Goal: Use online tool/utility: Utilize a website feature to perform a specific function

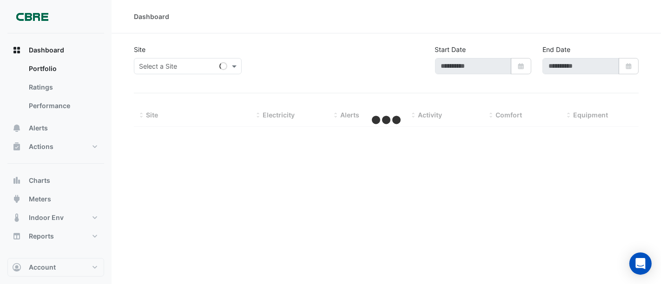
type input "**********"
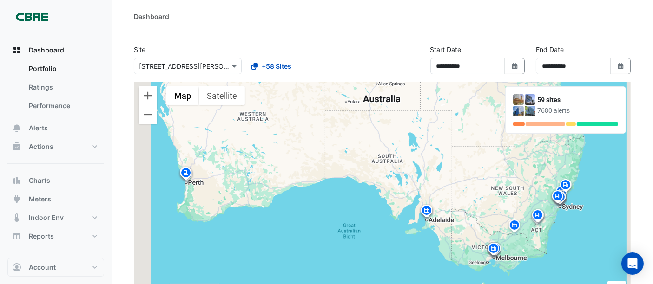
click at [63, 179] on button "Charts" at bounding box center [55, 180] width 97 height 19
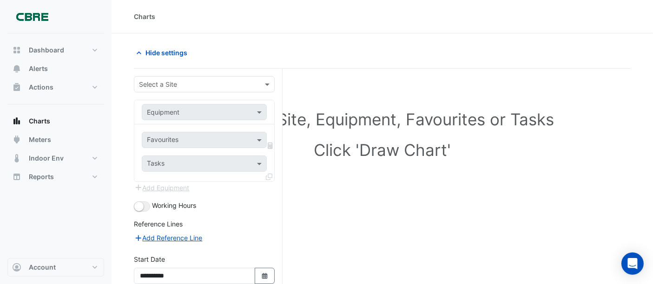
click at [188, 80] on input "text" at bounding box center [195, 85] width 112 height 10
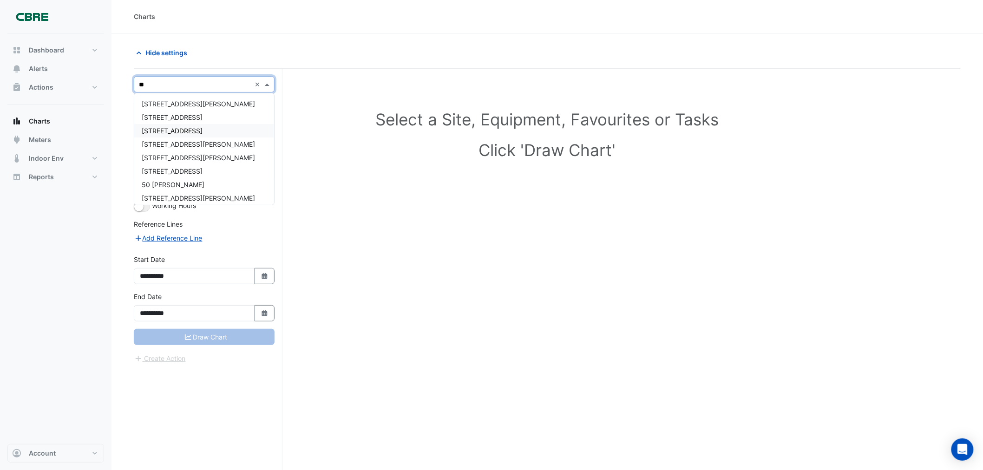
type input "***"
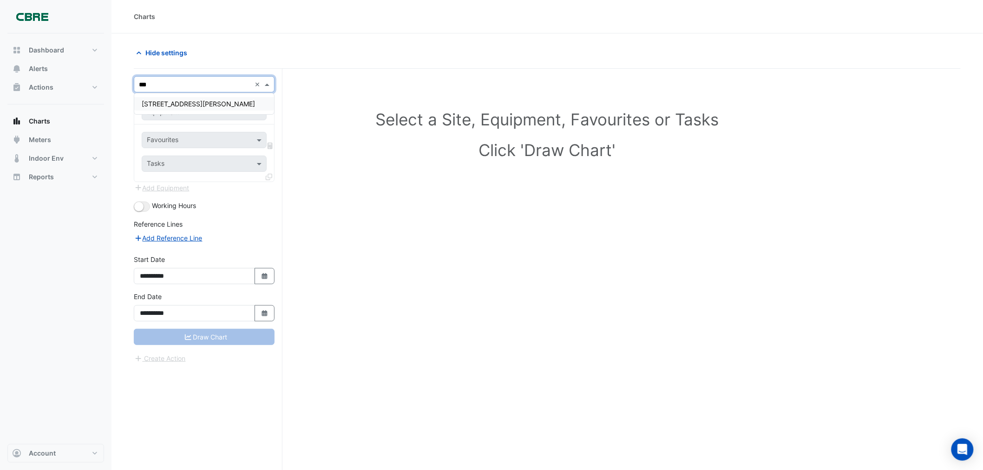
click at [165, 100] on span "[STREET_ADDRESS][PERSON_NAME]" at bounding box center [198, 104] width 113 height 8
click at [166, 111] on input "text" at bounding box center [195, 113] width 96 height 10
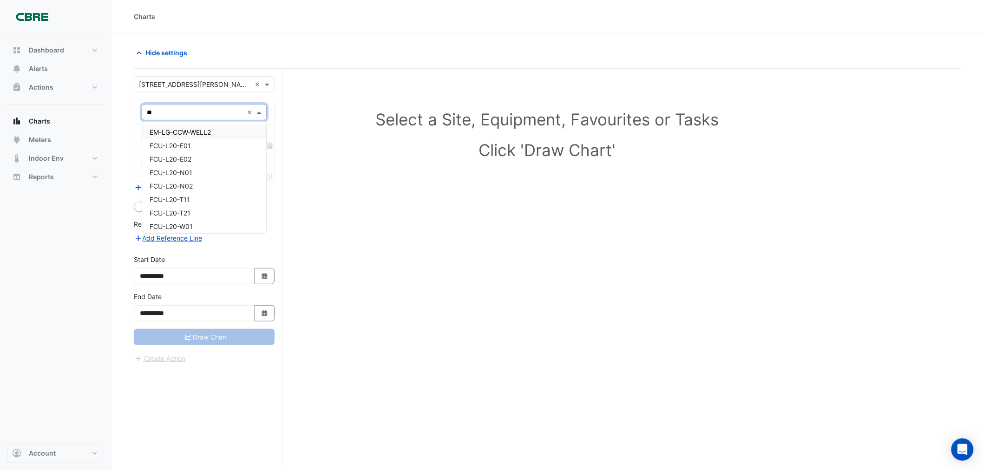
type input "*"
type input "***"
click at [189, 215] on span "VAV-L02-INT05" at bounding box center [174, 215] width 48 height 8
click at [179, 141] on input "text" at bounding box center [199, 141] width 104 height 10
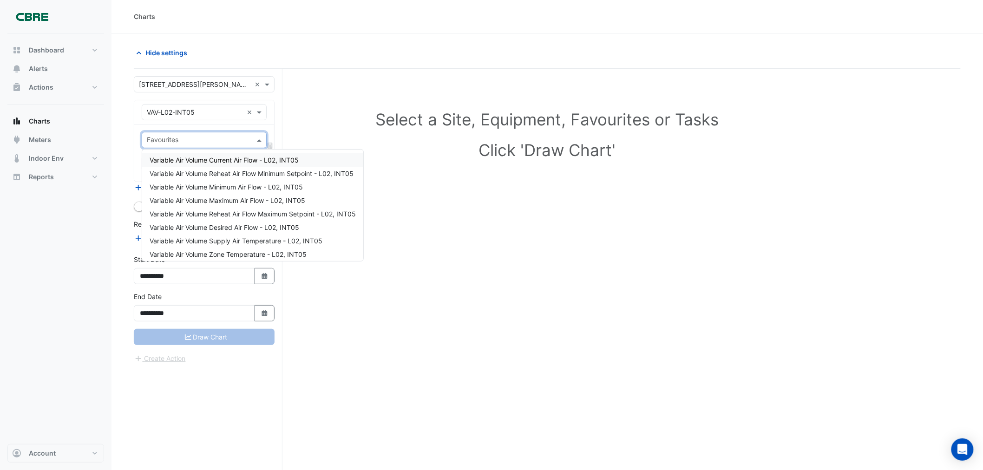
click at [189, 160] on span "Variable Air Volume Current Air Flow - L02, INT05" at bounding box center [224, 160] width 149 height 8
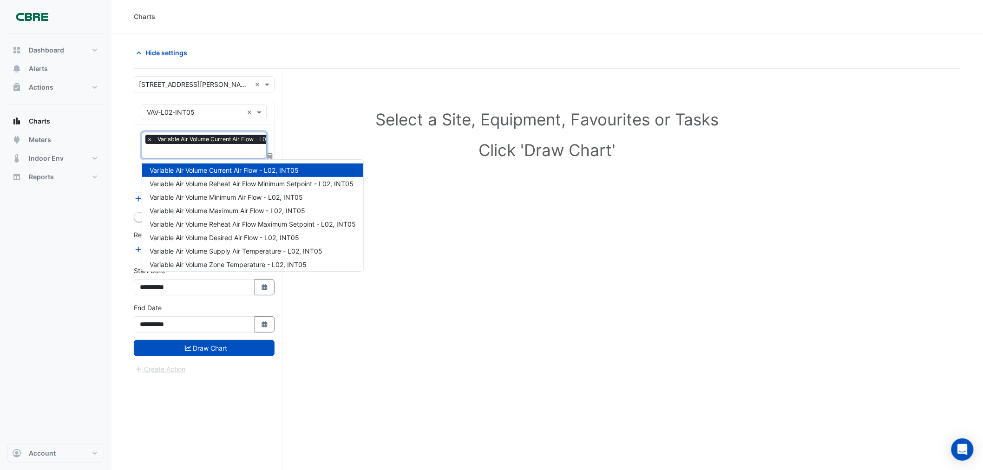
click at [188, 152] on input "text" at bounding box center [220, 152] width 146 height 10
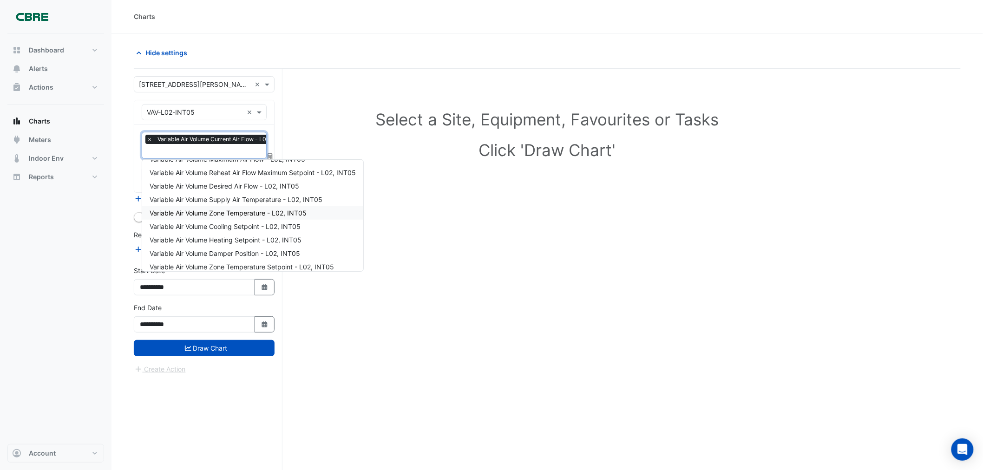
click at [264, 211] on span "Variable Air Volume Zone Temperature - L02, INT05" at bounding box center [228, 213] width 157 height 8
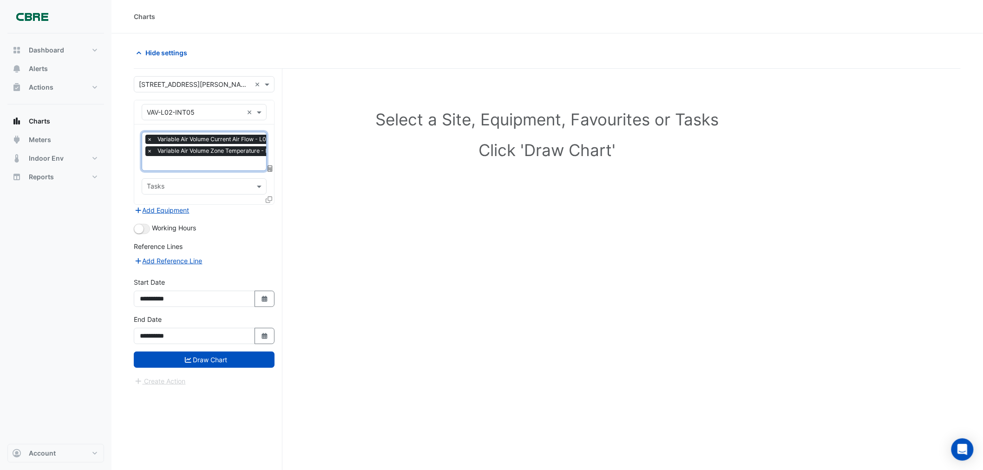
click at [268, 200] on icon at bounding box center [269, 200] width 7 height 7
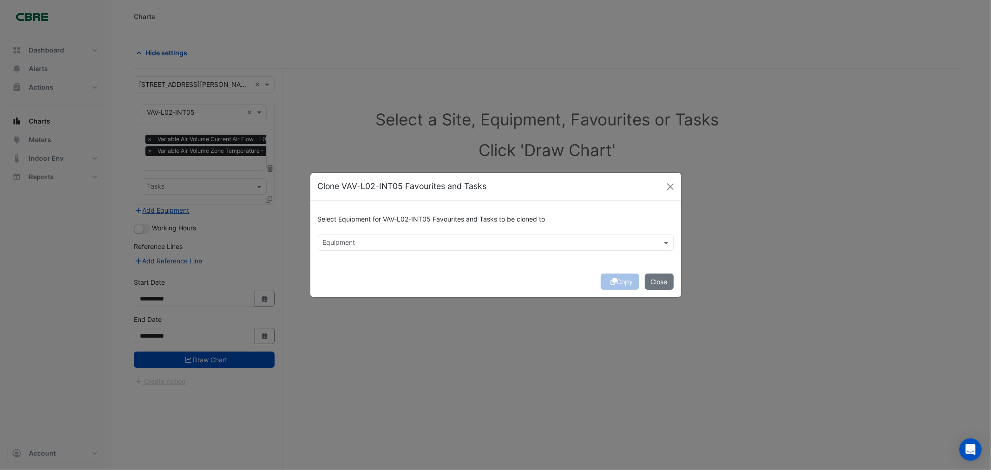
click at [440, 240] on input "text" at bounding box center [490, 244] width 335 height 10
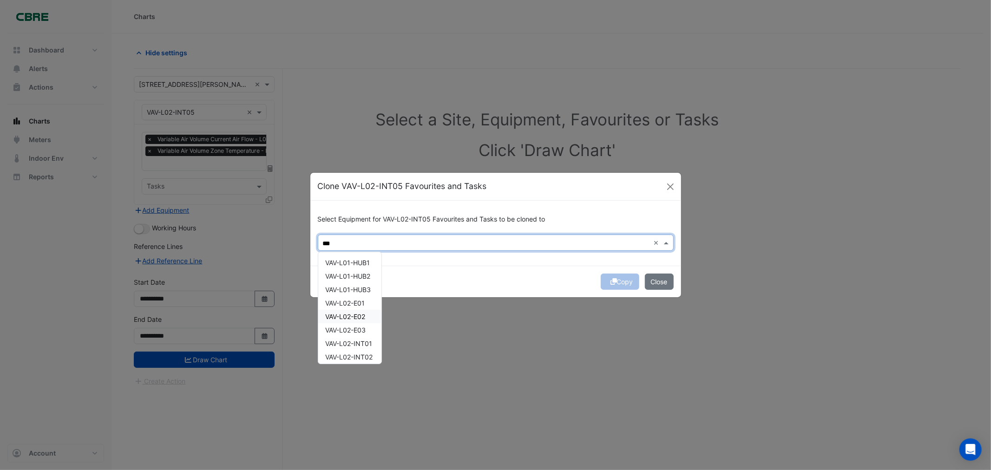
click at [362, 284] on span "VAV-L02-E02" at bounding box center [346, 317] width 40 height 8
click at [345, 278] on span "VAV-L02-E03" at bounding box center [346, 279] width 40 height 8
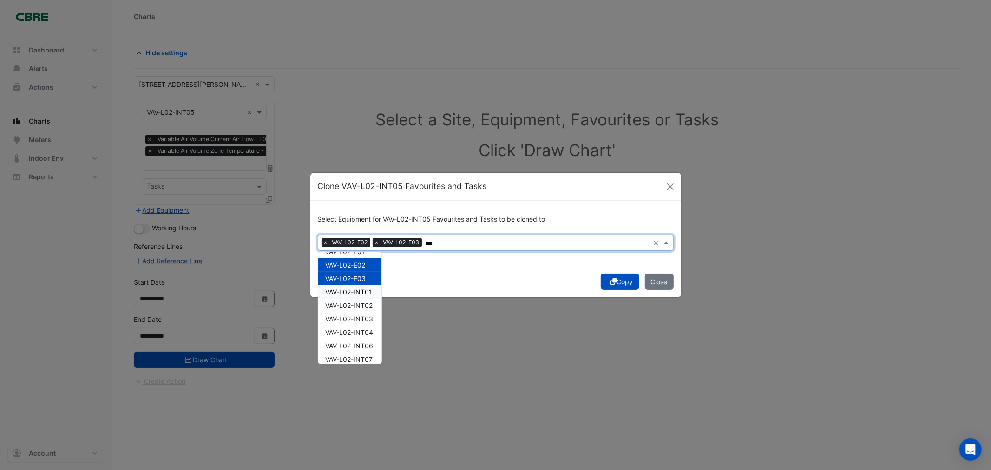
click at [347, 284] on span "VAV-L02-INT01" at bounding box center [349, 292] width 47 height 8
click at [349, 284] on span "VAV-L02-INT02" at bounding box center [349, 306] width 47 height 8
click at [567, 241] on input "***" at bounding box center [595, 244] width 111 height 10
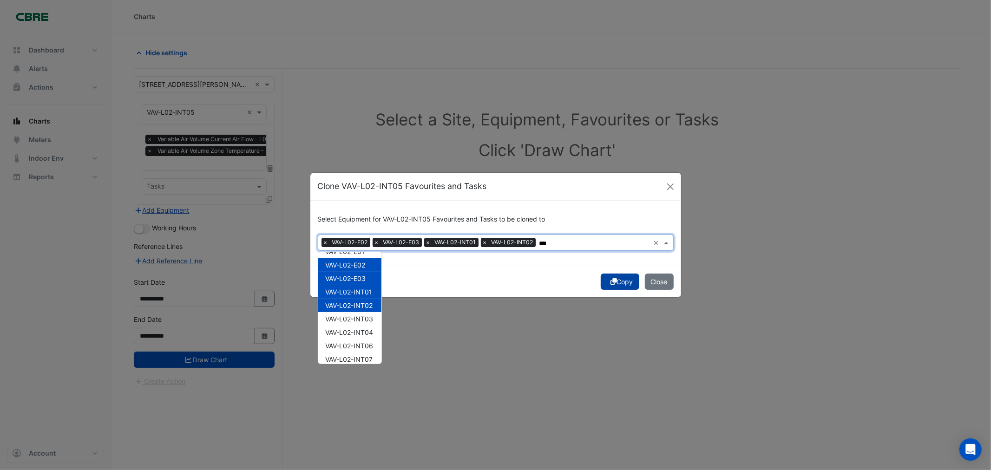
type input "***"
click at [603, 283] on button "Copy" at bounding box center [620, 282] width 39 height 16
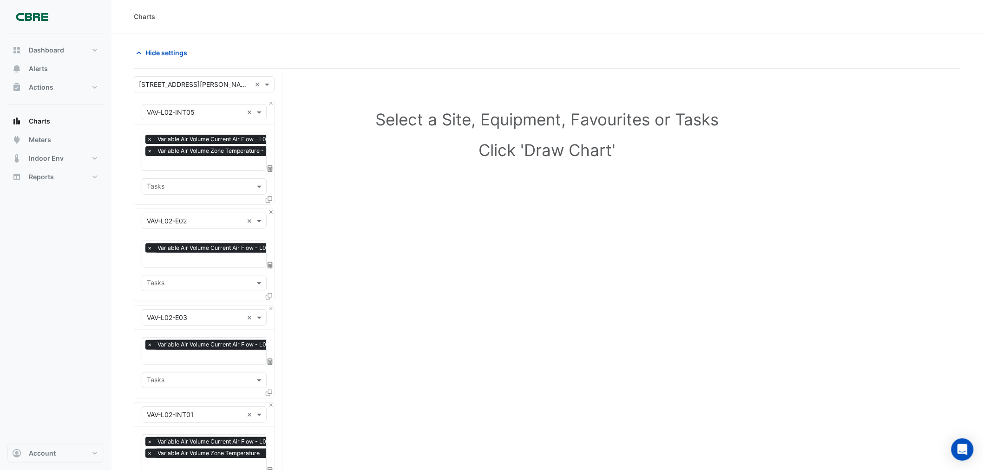
scroll to position [0, 5]
click at [174, 262] on input "text" at bounding box center [212, 261] width 140 height 10
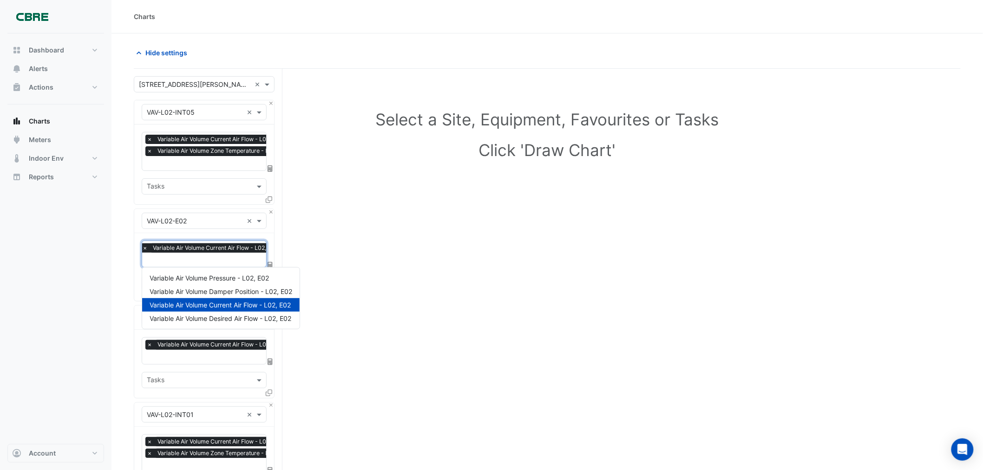
click at [174, 262] on input "text" at bounding box center [212, 261] width 140 height 10
click at [357, 265] on div "Select a Site, Equipment, Favourites or Tasks Click 'Draw Chart'" at bounding box center [547, 437] width 827 height 736
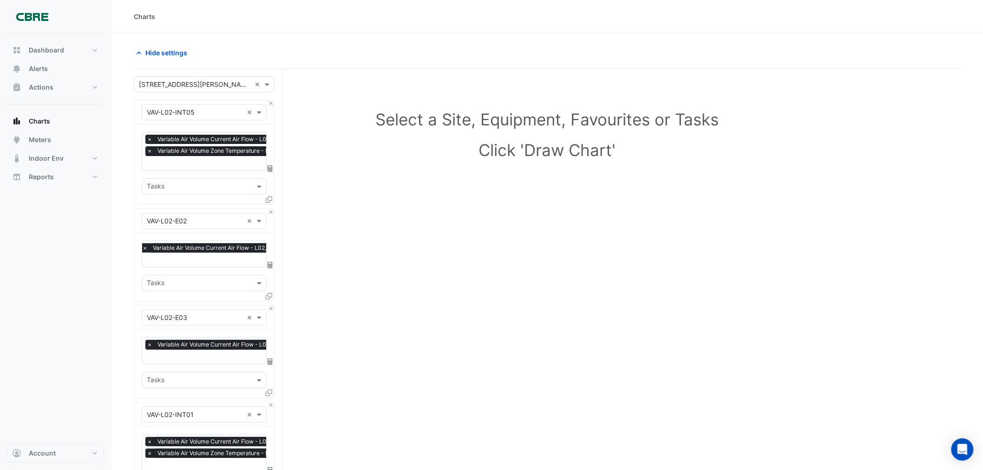
click at [218, 258] on input "text" at bounding box center [212, 261] width 140 height 10
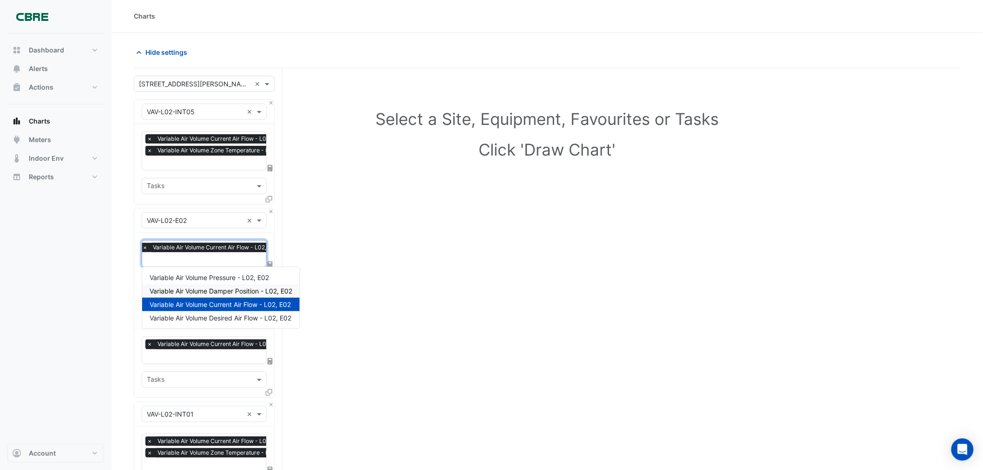
scroll to position [0, 0]
click at [198, 261] on input "text" at bounding box center [212, 261] width 140 height 10
click at [364, 256] on div "Select a Site, Equipment, Favourites or Tasks Click 'Draw Chart'" at bounding box center [547, 437] width 827 height 736
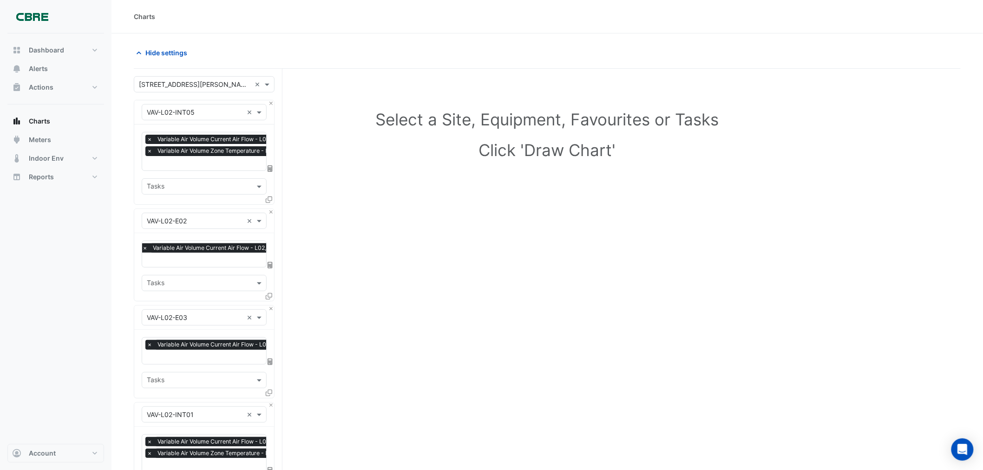
click at [229, 256] on input "text" at bounding box center [212, 261] width 140 height 10
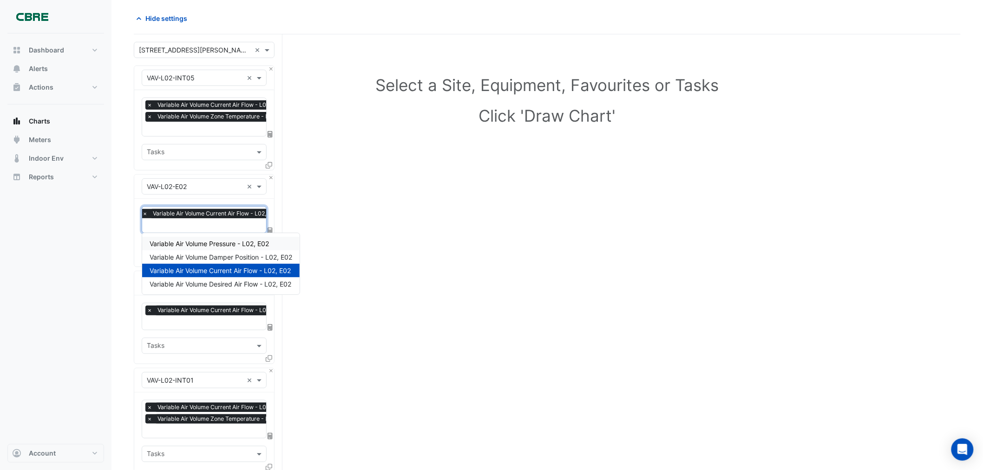
scroll to position [52, 0]
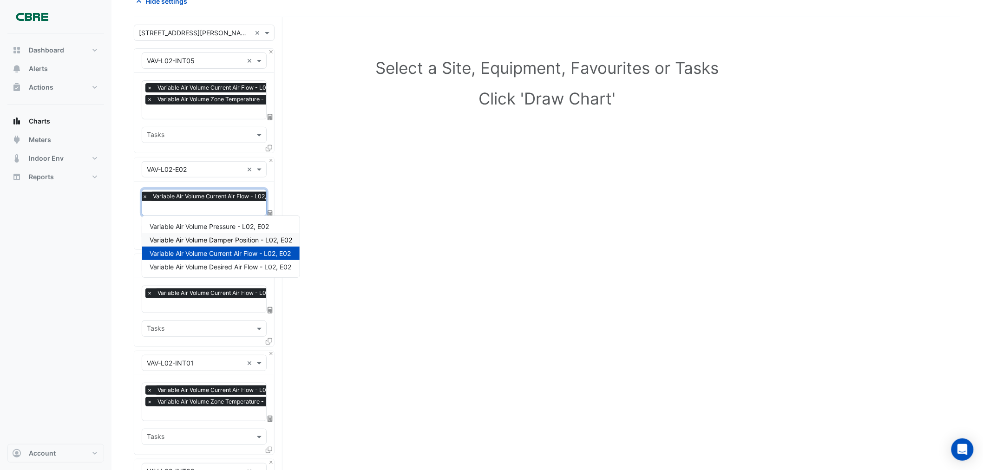
click at [372, 244] on div "Select a Site, Equipment, Favourites or Tasks Click 'Draw Chart'" at bounding box center [547, 385] width 827 height 736
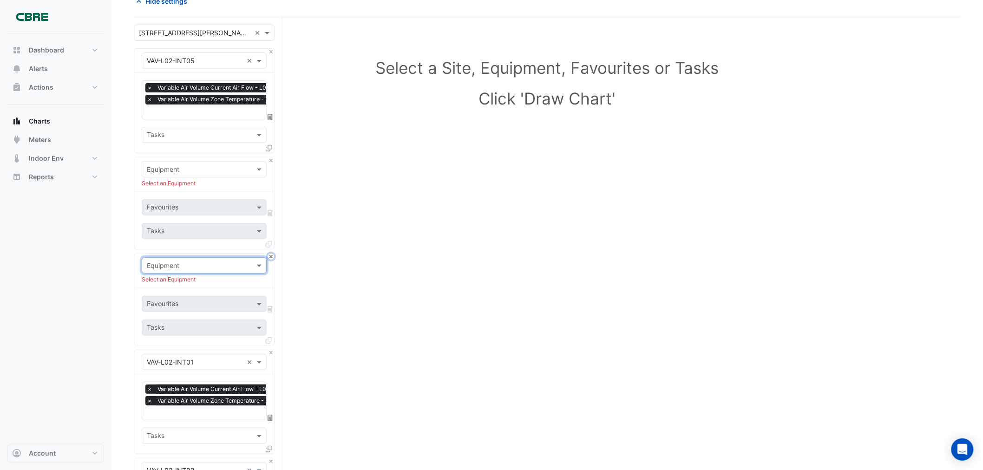
click at [272, 257] on button "Close" at bounding box center [271, 257] width 6 height 6
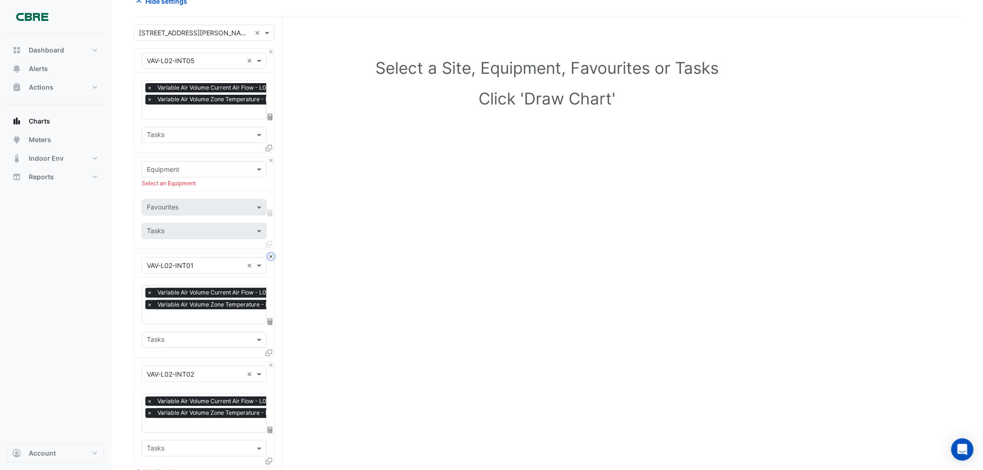
click at [272, 257] on button "Close" at bounding box center [271, 257] width 6 height 6
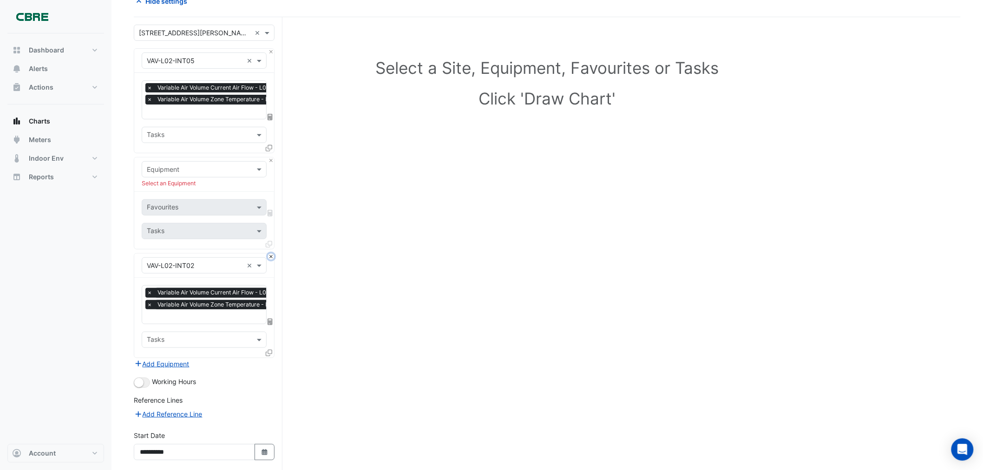
click at [272, 257] on button "Close" at bounding box center [271, 257] width 6 height 6
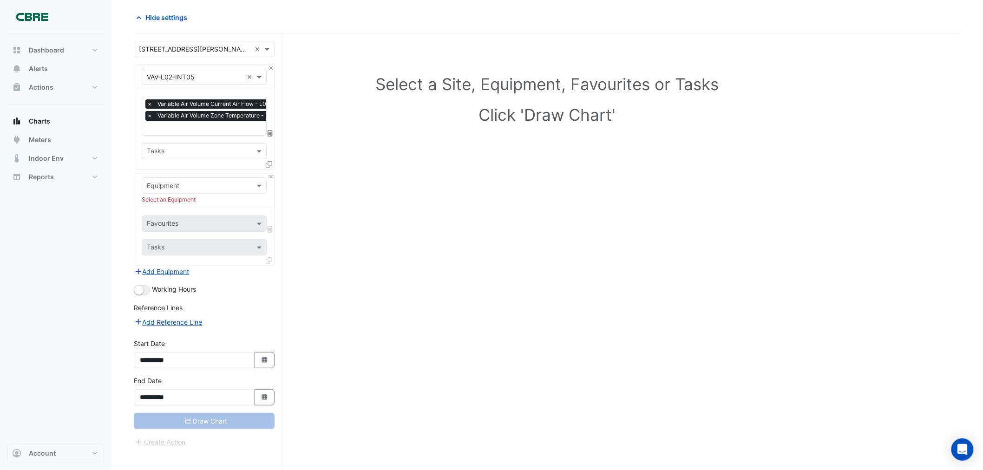
scroll to position [35, 0]
click at [270, 178] on div "Equipment Select an Equipment" at bounding box center [204, 191] width 140 height 34
click at [271, 178] on button "Close" at bounding box center [271, 177] width 6 height 6
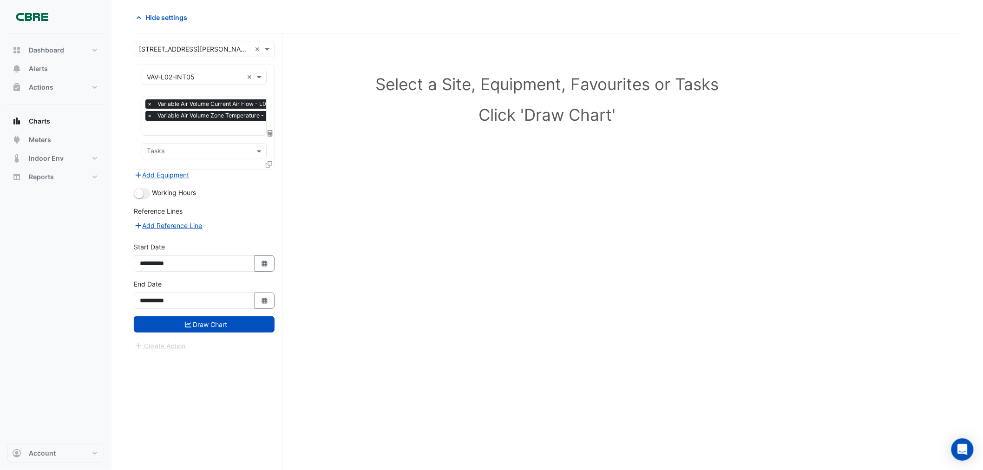
click at [202, 149] on input "text" at bounding box center [199, 152] width 104 height 10
click at [342, 155] on div "Select a Site, Equipment, Favourites or Tasks Click 'Draw Chart'" at bounding box center [547, 101] width 816 height 113
click at [172, 147] on input "text" at bounding box center [199, 152] width 104 height 10
click at [358, 178] on div "Select a Site, Equipment, Favourites or Tasks Click 'Draw Chart'" at bounding box center [547, 251] width 827 height 437
click at [341, 188] on div "Select a Site, Equipment, Favourites or Tasks Click 'Draw Chart'" at bounding box center [547, 251] width 827 height 437
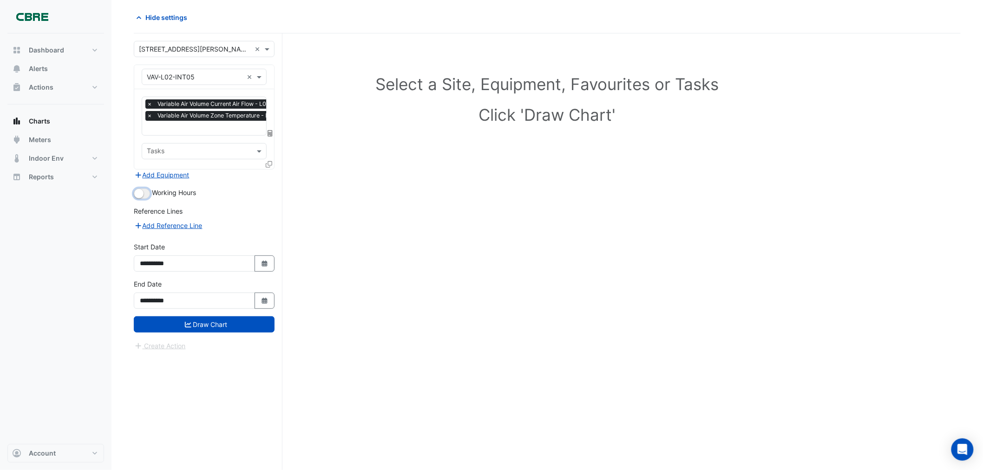
click at [142, 193] on small "button" at bounding box center [138, 193] width 9 height 9
click at [263, 263] on icon "button" at bounding box center [265, 264] width 6 height 6
select select "*"
select select "****"
click at [263, 263] on icon "button" at bounding box center [265, 264] width 6 height 6
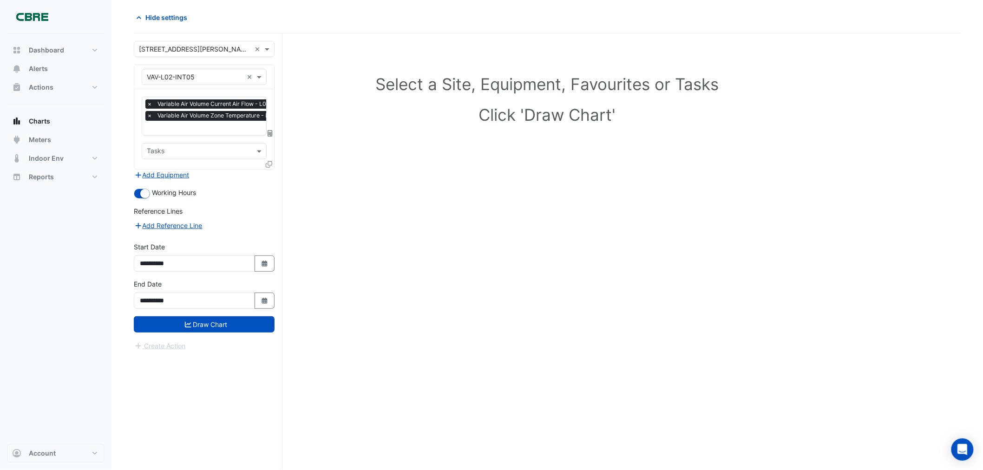
click at [369, 261] on div "Select a Site, Equipment, Favourites or Tasks Click 'Draw Chart'" at bounding box center [547, 251] width 827 height 437
click at [210, 284] on button "Draw Chart" at bounding box center [204, 324] width 141 height 16
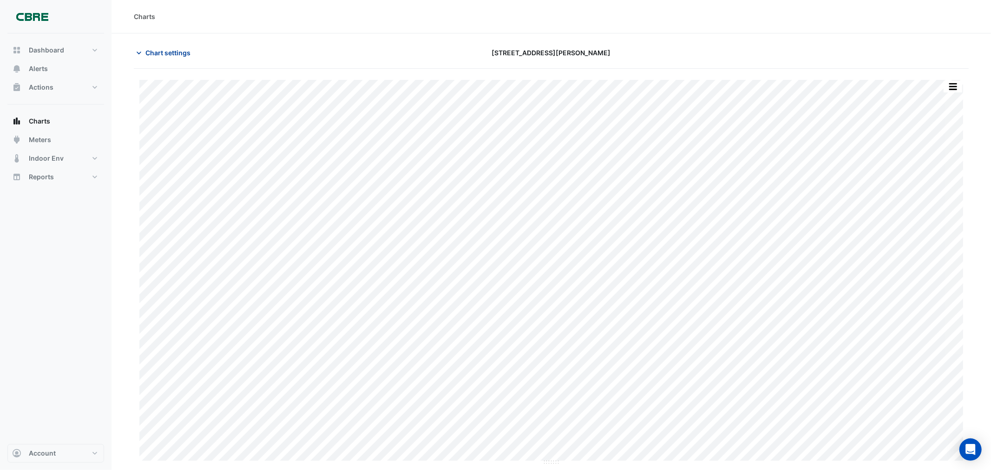
click at [162, 52] on span "Chart settings" at bounding box center [167, 53] width 45 height 10
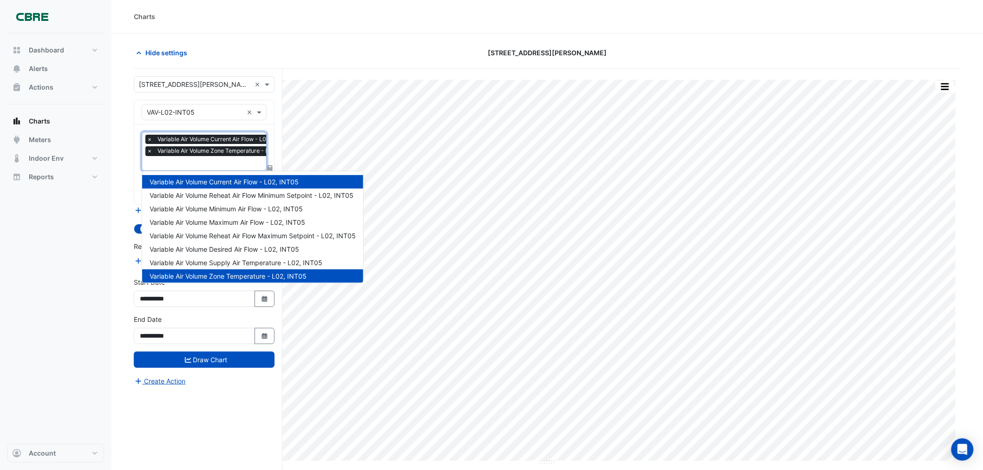
click at [171, 165] on input "text" at bounding box center [223, 164] width 152 height 10
click at [248, 223] on span "Variable Air Volume Maximum Air Flow - L02, INT05" at bounding box center [228, 222] width 156 height 8
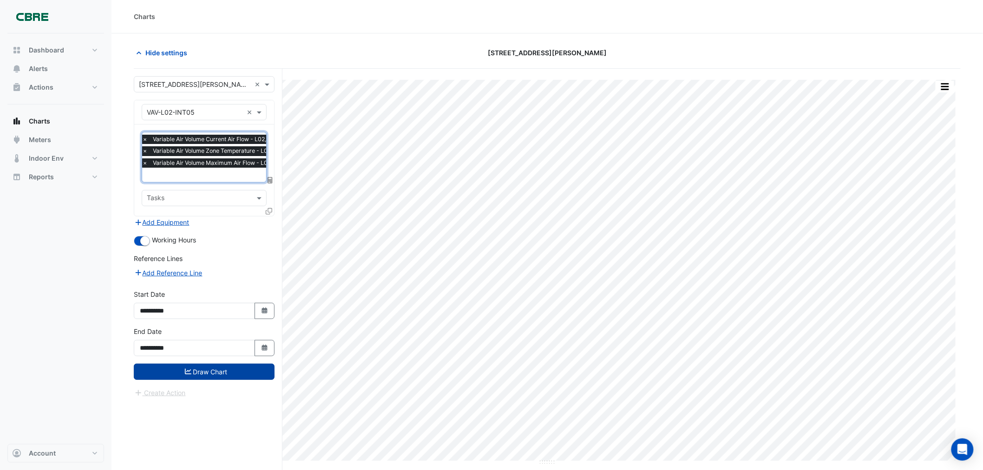
click at [178, 284] on button "Draw Chart" at bounding box center [204, 372] width 141 height 16
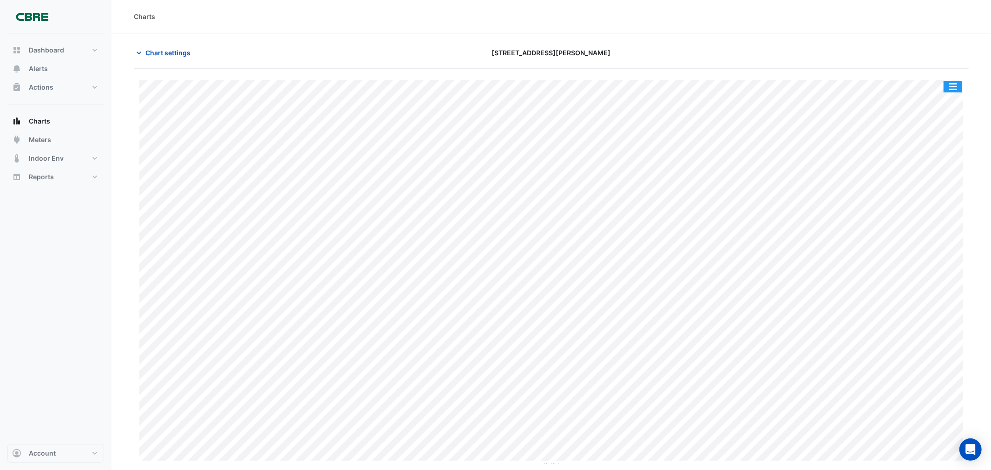
click at [660, 87] on button "button" at bounding box center [953, 87] width 19 height 12
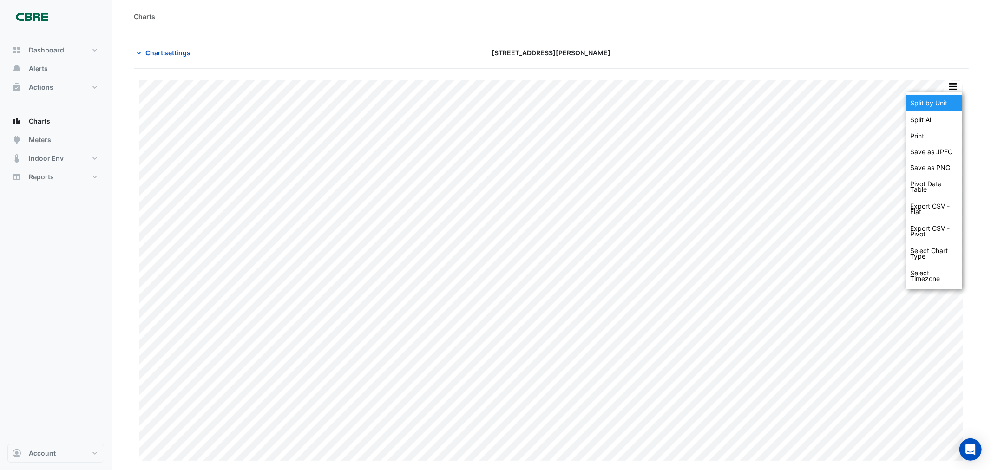
click at [660, 105] on div "Split by Unit" at bounding box center [935, 103] width 56 height 17
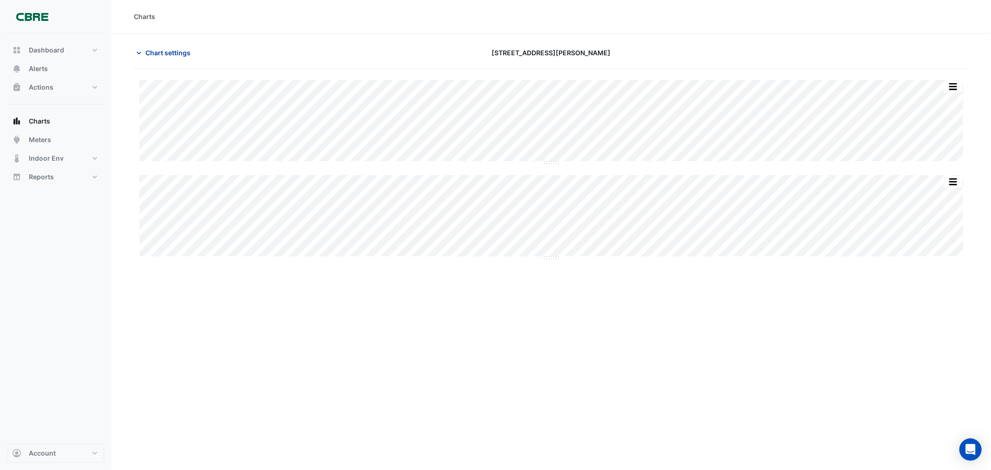
click at [166, 49] on span "Chart settings" at bounding box center [167, 53] width 45 height 10
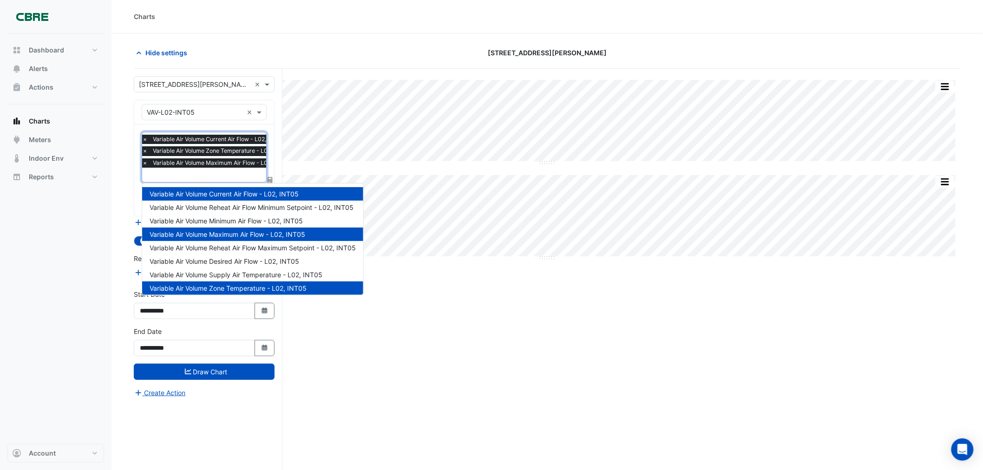
click at [161, 171] on input "text" at bounding box center [218, 176] width 152 height 10
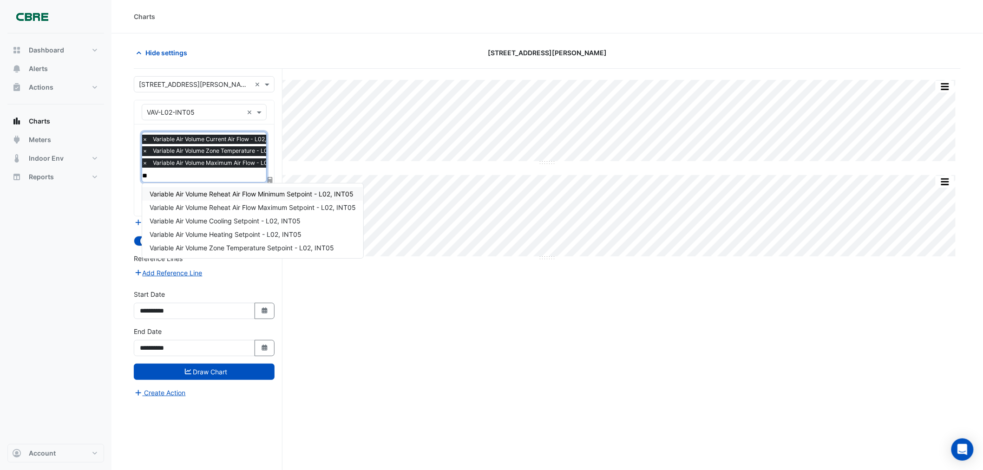
type input "***"
click at [217, 249] on span "Variable Air Volume Zone Temperature Setpoint - L02, INT05" at bounding box center [242, 248] width 184 height 8
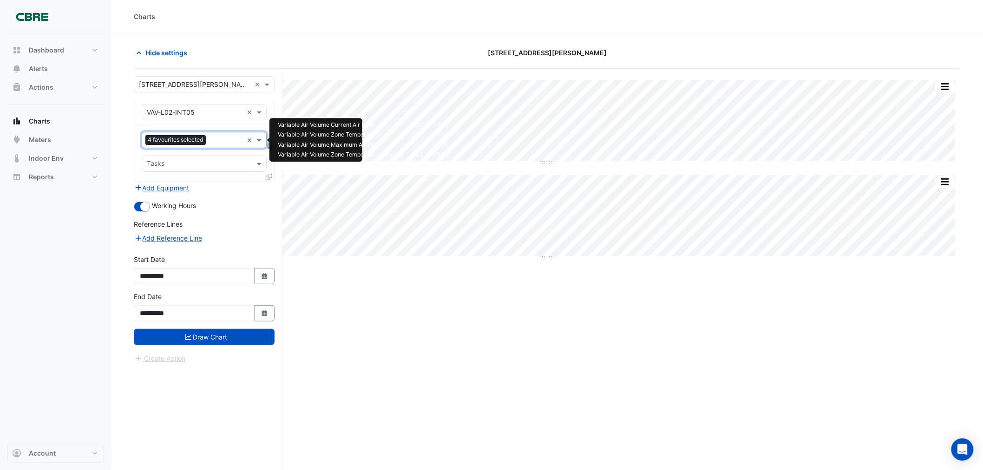
click at [225, 139] on input "text" at bounding box center [226, 141] width 33 height 10
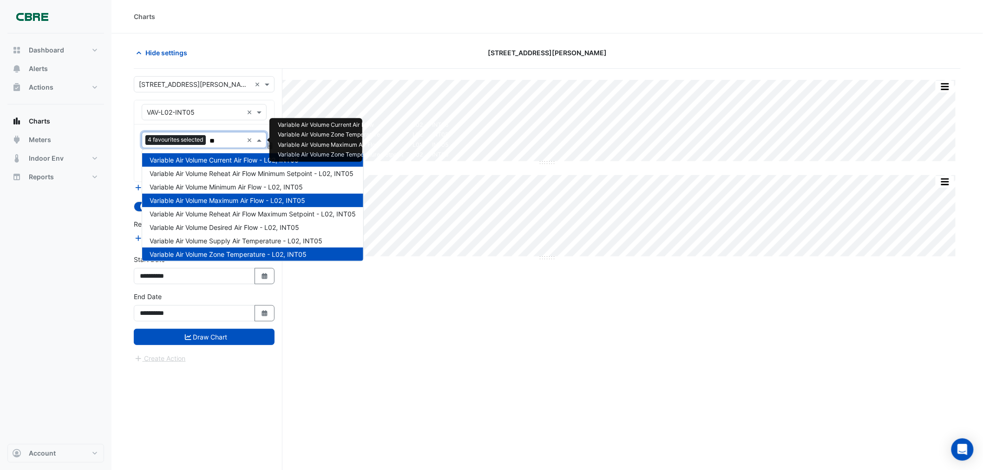
type input "*"
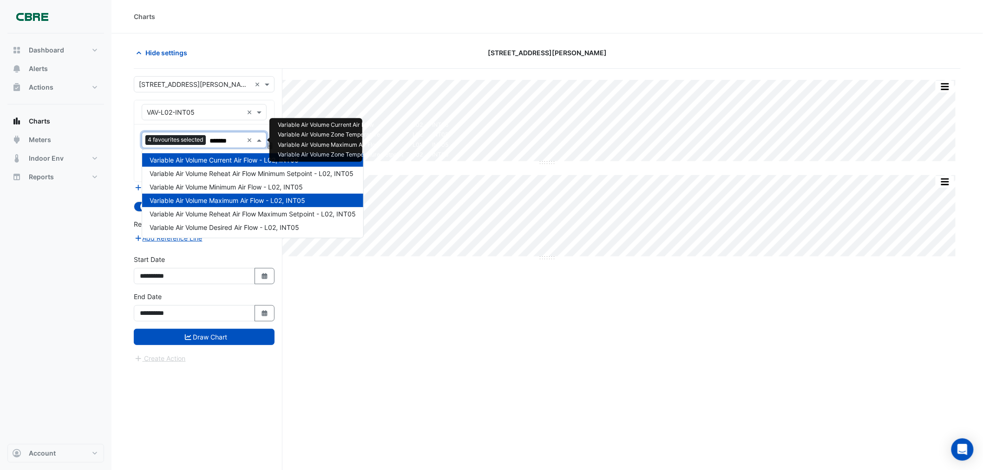
type input "********"
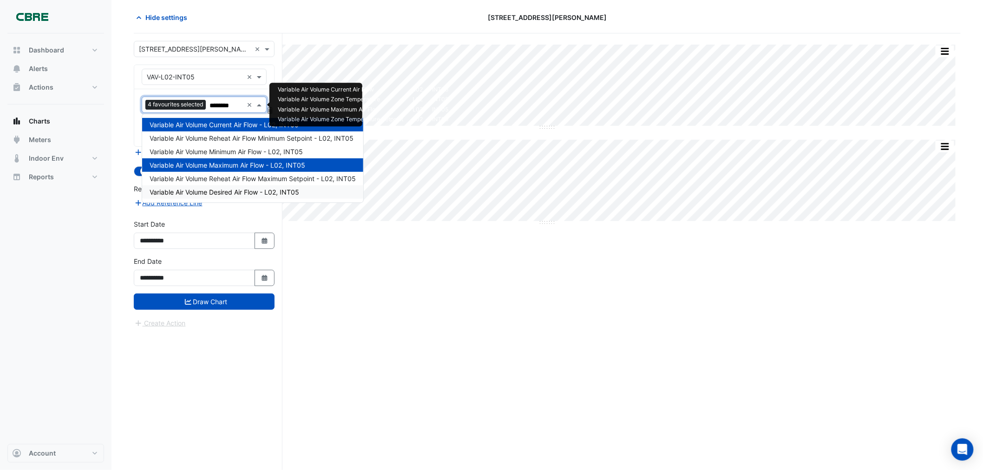
click at [208, 191] on span "Variable Air Volume Desired Air Flow - L02, INT05" at bounding box center [225, 192] width 150 height 8
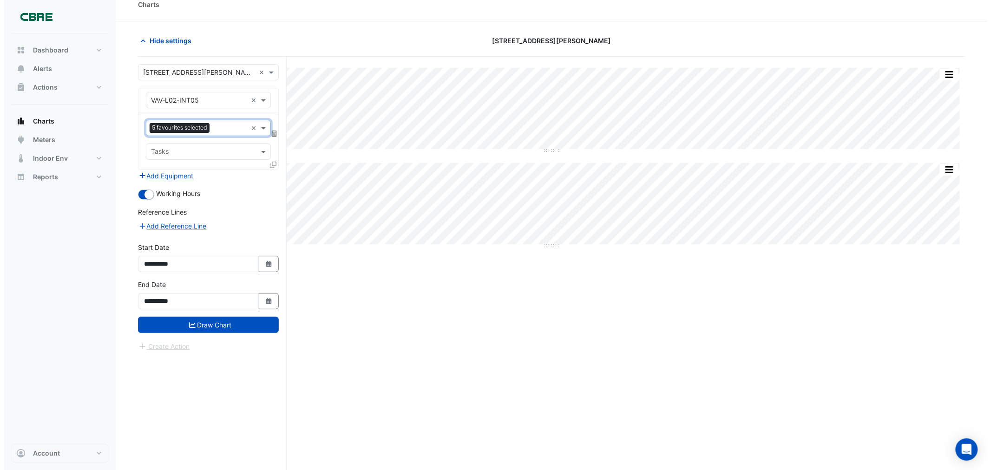
scroll to position [0, 0]
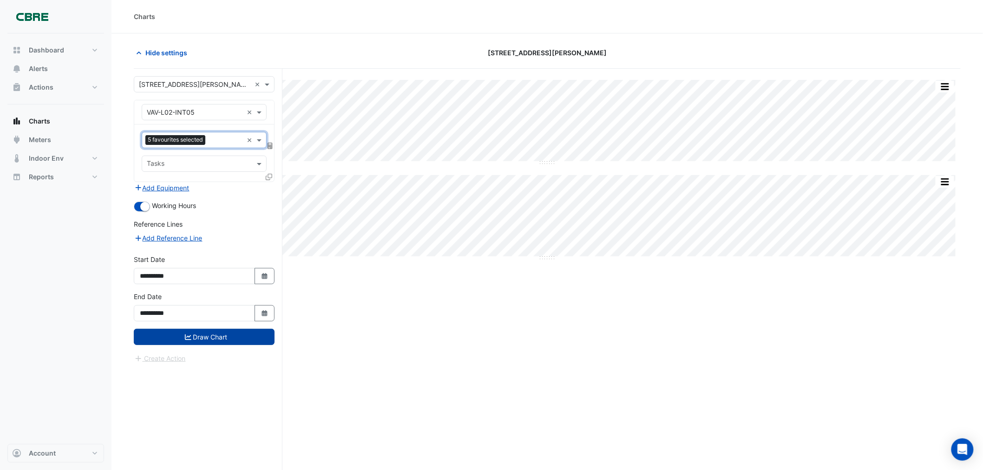
click at [230, 284] on button "Draw Chart" at bounding box center [204, 337] width 141 height 16
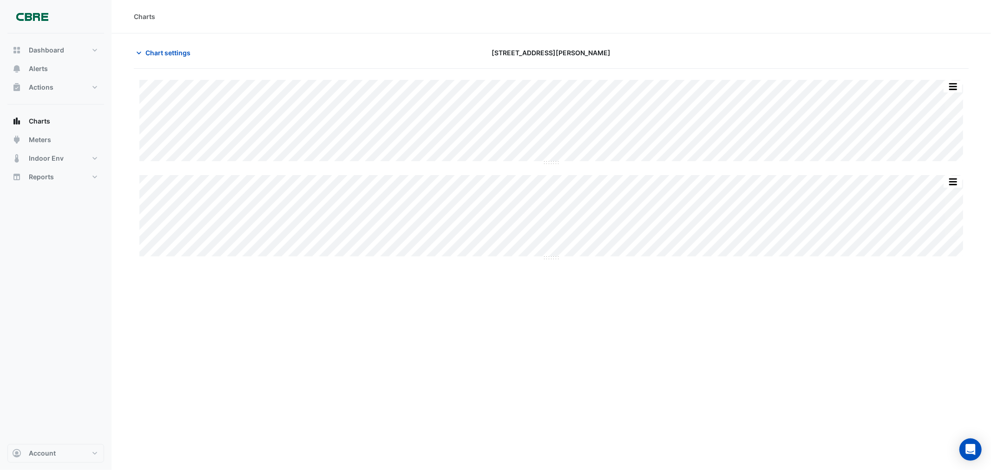
click at [660, 284] on div "Charts Chart settings [STREET_ADDRESS][PERSON_NAME] Split All Split None Print …" at bounding box center [552, 235] width 880 height 470
click at [660, 84] on button "button" at bounding box center [953, 87] width 19 height 12
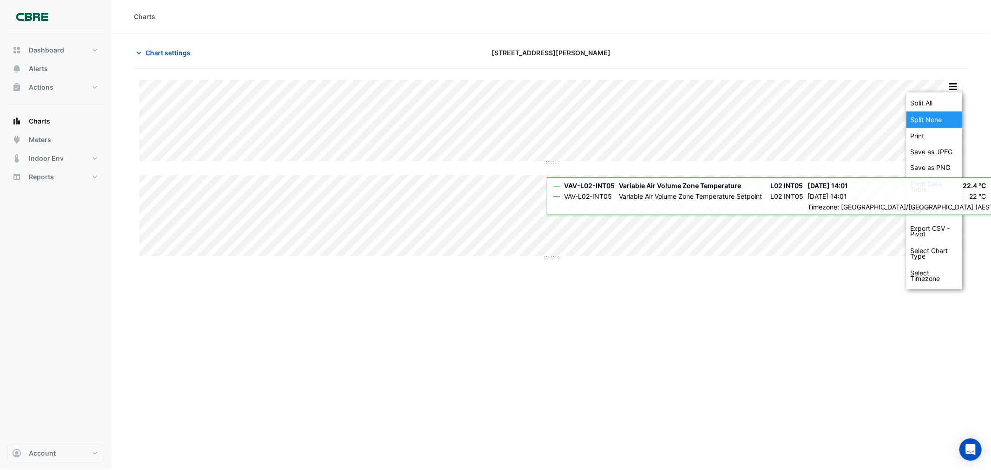
click at [660, 119] on div "Split None" at bounding box center [935, 120] width 56 height 17
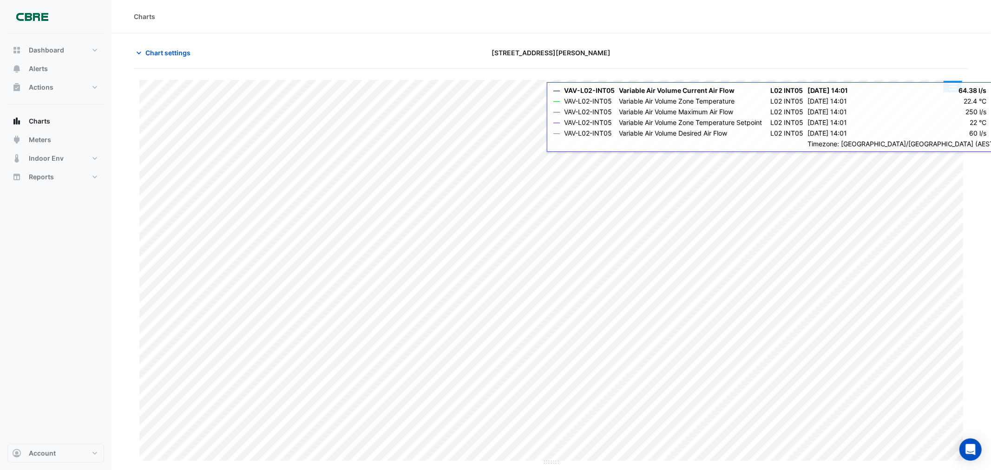
click at [660, 87] on button "button" at bounding box center [953, 87] width 19 height 12
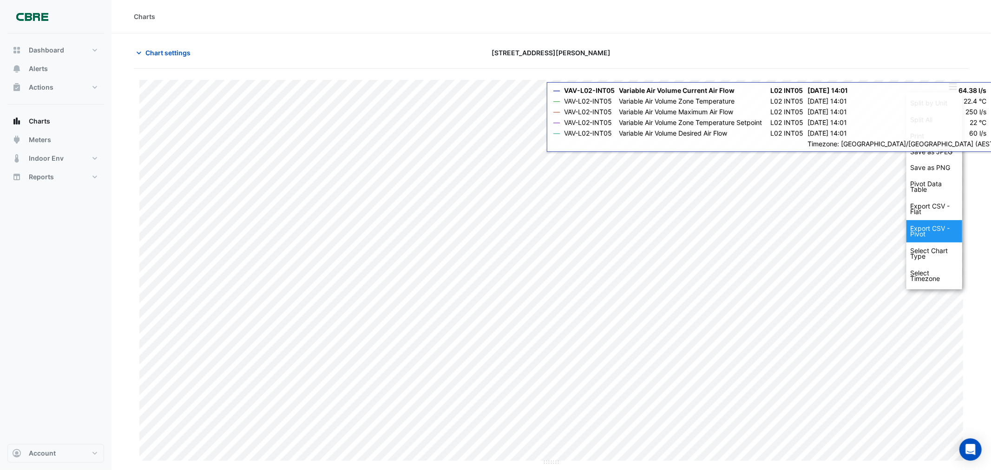
click at [660, 228] on div "Export CSV - Pivot" at bounding box center [935, 231] width 56 height 22
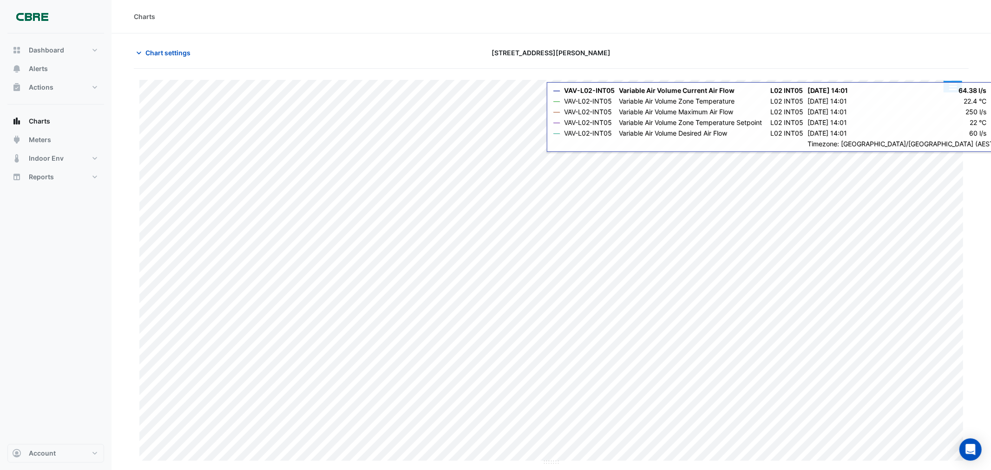
click at [660, 89] on button "button" at bounding box center [953, 87] width 19 height 12
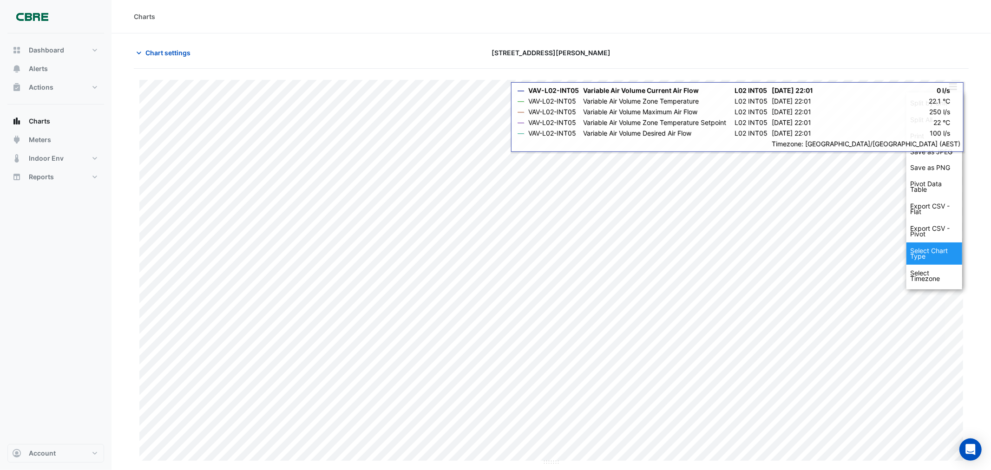
click at [660, 253] on div "Select Chart Type" at bounding box center [935, 254] width 56 height 22
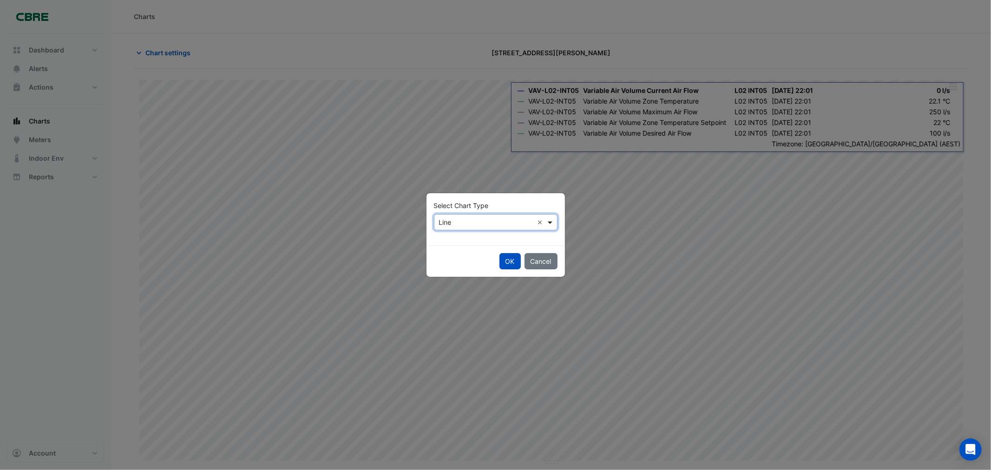
click at [548, 220] on span at bounding box center [552, 222] width 12 height 10
click at [549, 261] on button "Cancel" at bounding box center [541, 261] width 33 height 16
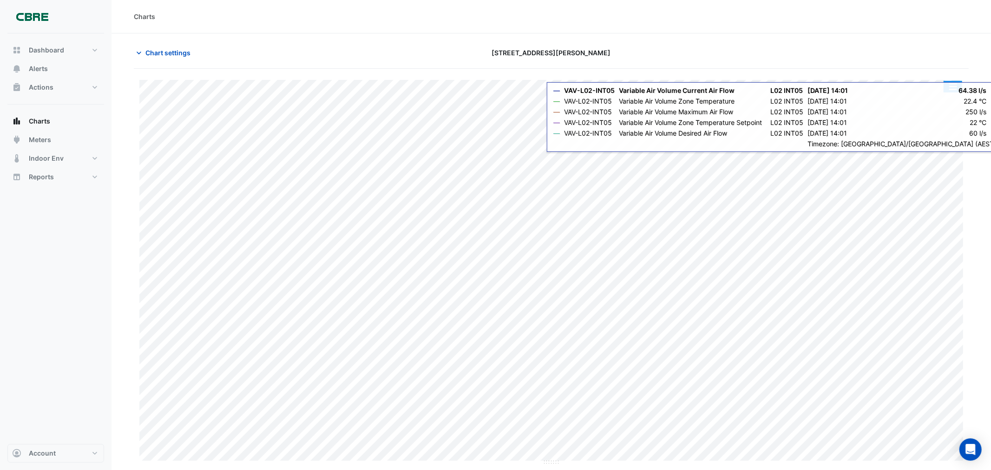
click at [660, 90] on button "button" at bounding box center [953, 87] width 19 height 12
click at [660, 277] on div "Select Timezone" at bounding box center [935, 276] width 56 height 22
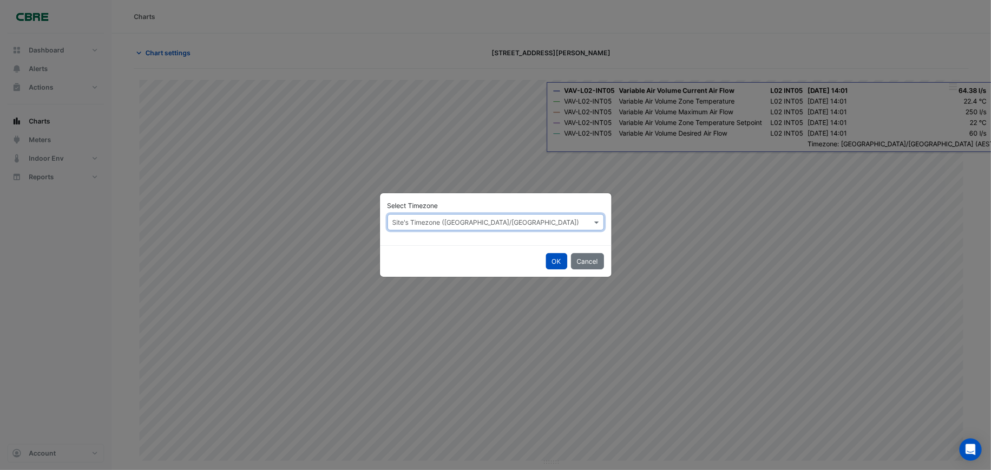
click at [524, 224] on input "text" at bounding box center [487, 223] width 188 height 10
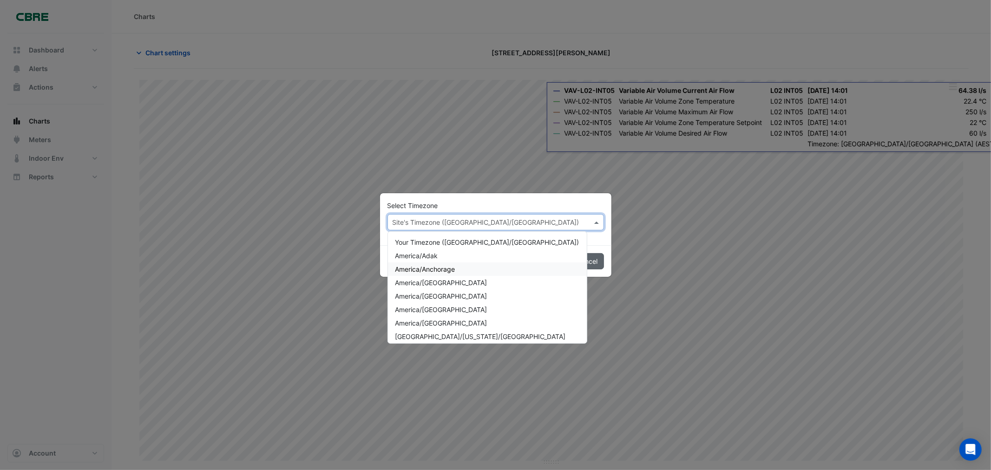
click at [580, 256] on button "Cancel" at bounding box center [587, 261] width 33 height 16
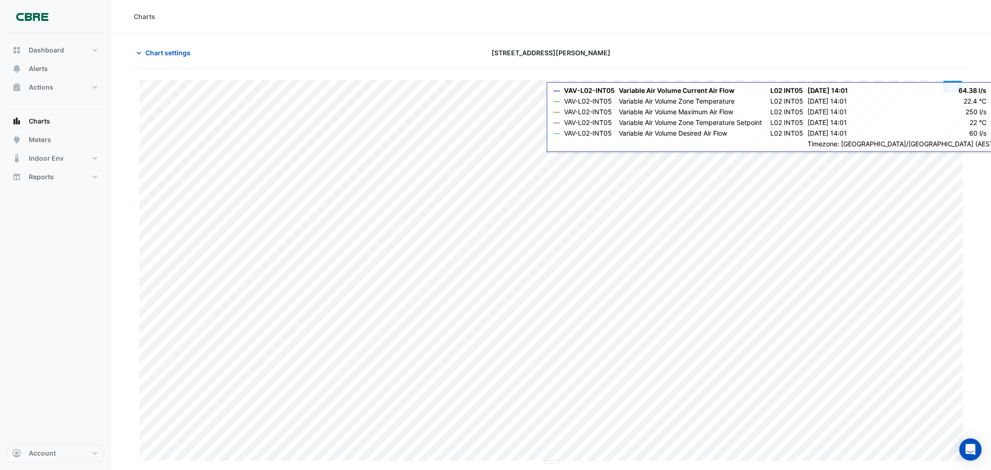
click at [660, 87] on button "button" at bounding box center [953, 87] width 19 height 12
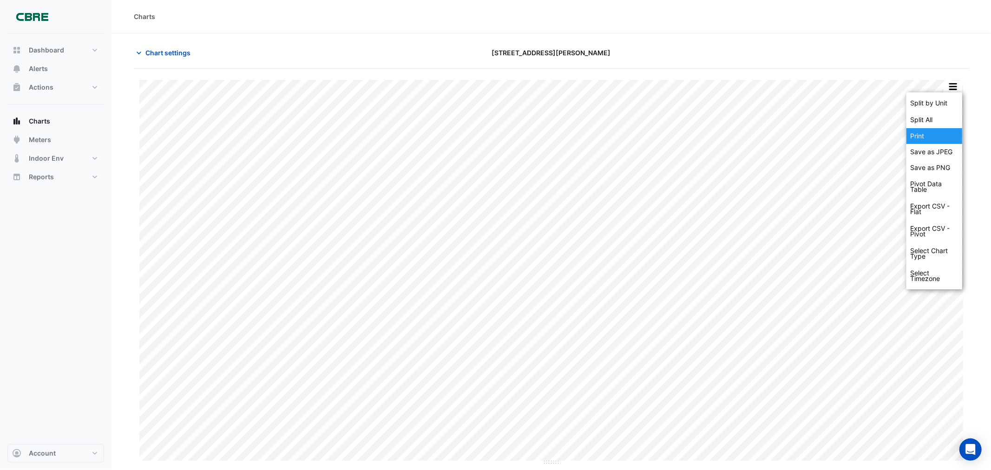
click at [660, 137] on div "Print" at bounding box center [935, 136] width 56 height 16
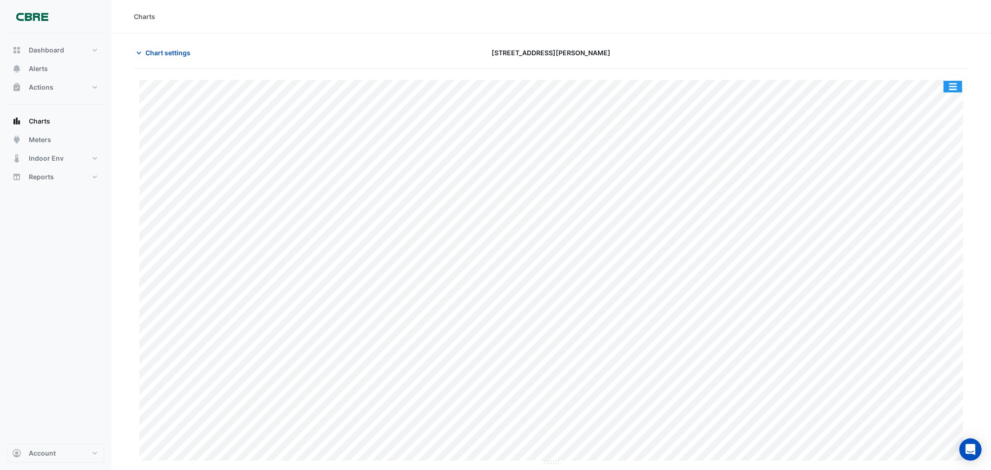
click at [660, 86] on button "button" at bounding box center [953, 87] width 19 height 12
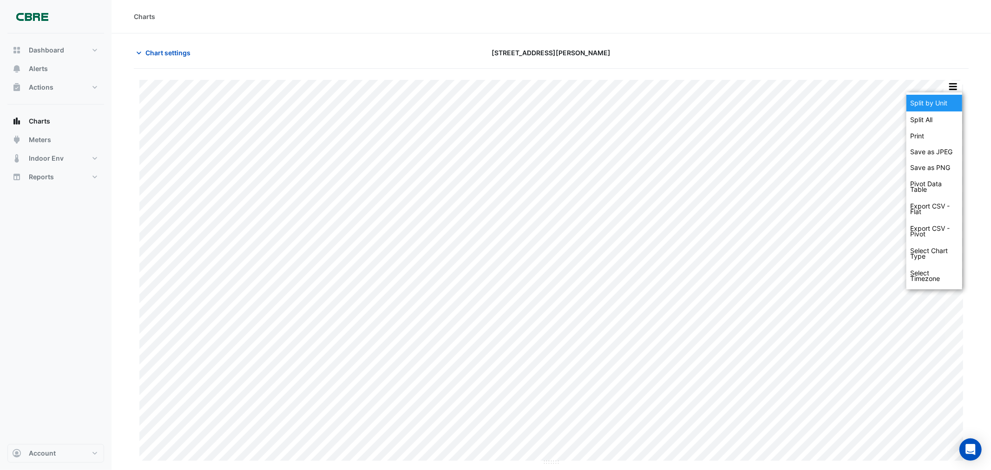
click at [660, 99] on div "Split by Unit" at bounding box center [935, 103] width 56 height 17
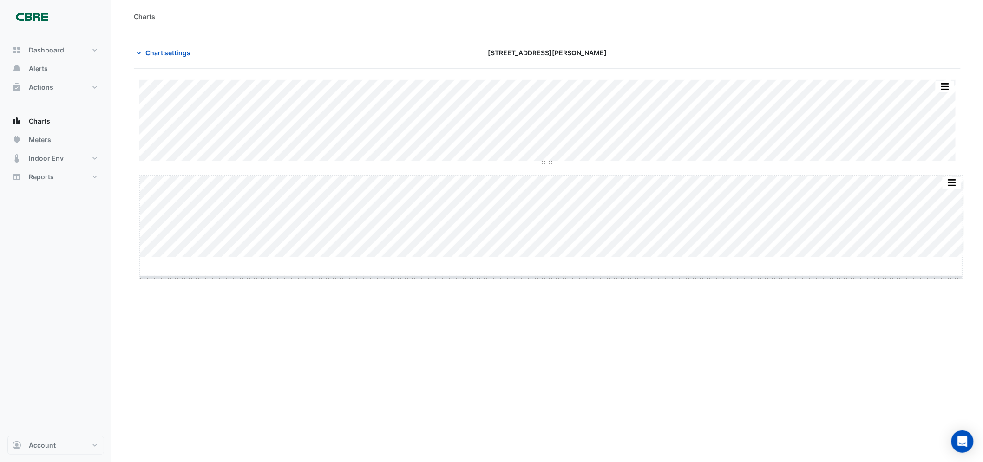
drag, startPoint x: 549, startPoint y: 257, endPoint x: 550, endPoint y: 277, distance: 19.5
drag, startPoint x: 550, startPoint y: 280, endPoint x: 552, endPoint y: 307, distance: 27.0
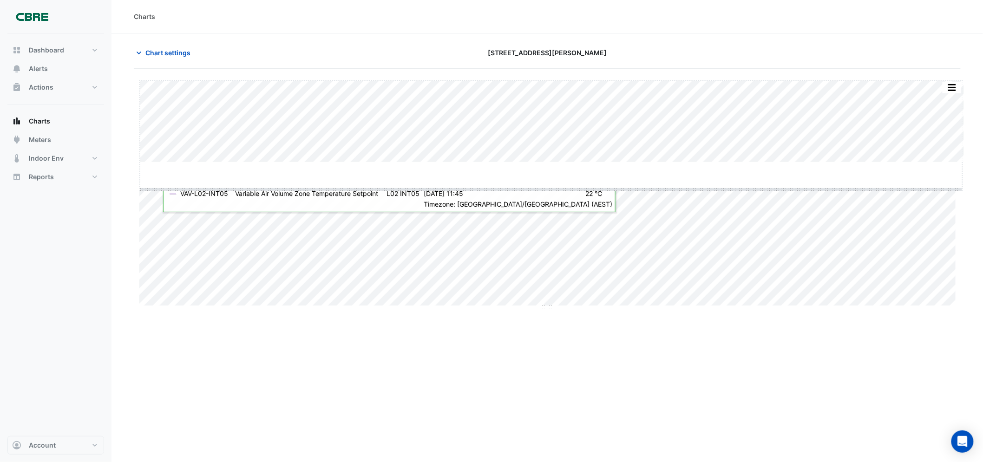
drag, startPoint x: 551, startPoint y: 162, endPoint x: 552, endPoint y: 189, distance: 27.0
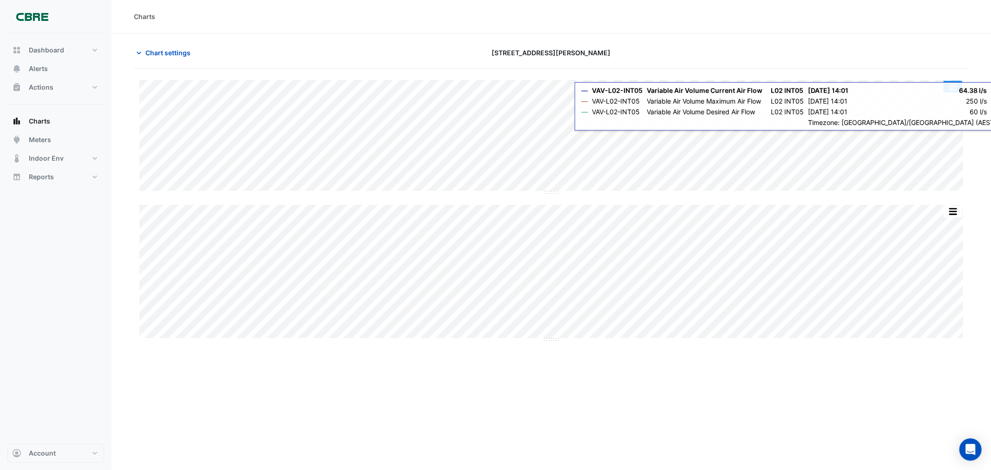
click at [660, 85] on button "button" at bounding box center [953, 87] width 19 height 12
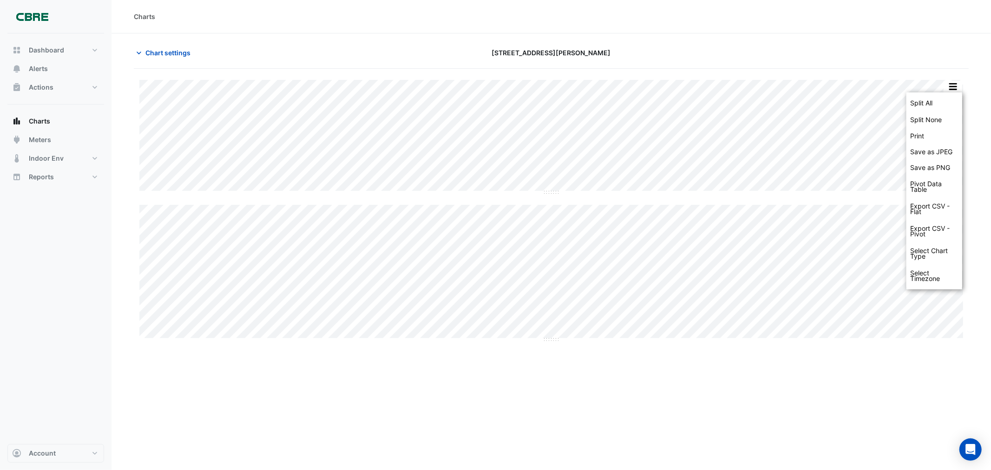
click at [660, 31] on div "Charts" at bounding box center [552, 16] width 880 height 33
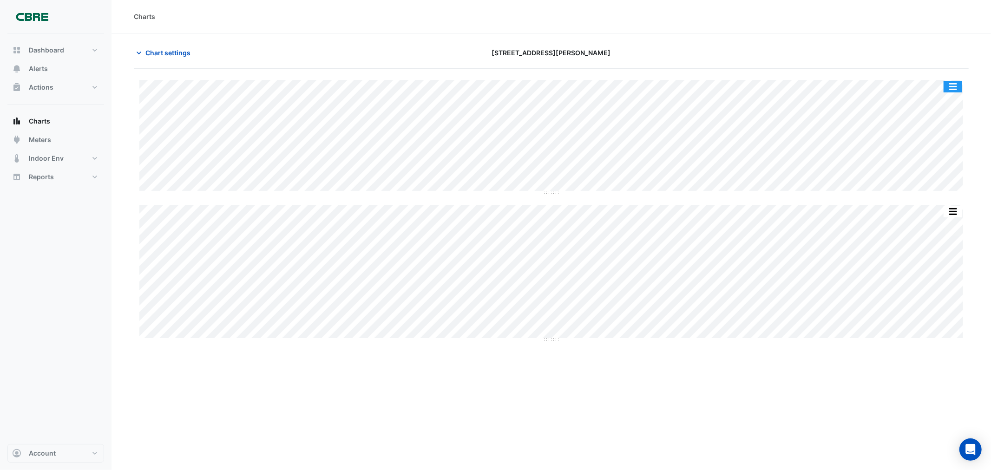
click at [660, 84] on button "button" at bounding box center [953, 87] width 19 height 12
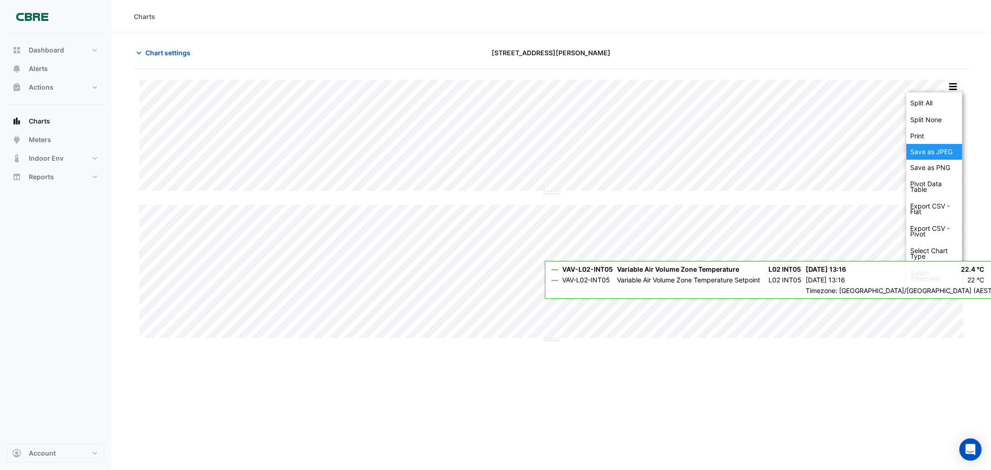
click at [660, 156] on div "Save as JPEG" at bounding box center [935, 152] width 56 height 16
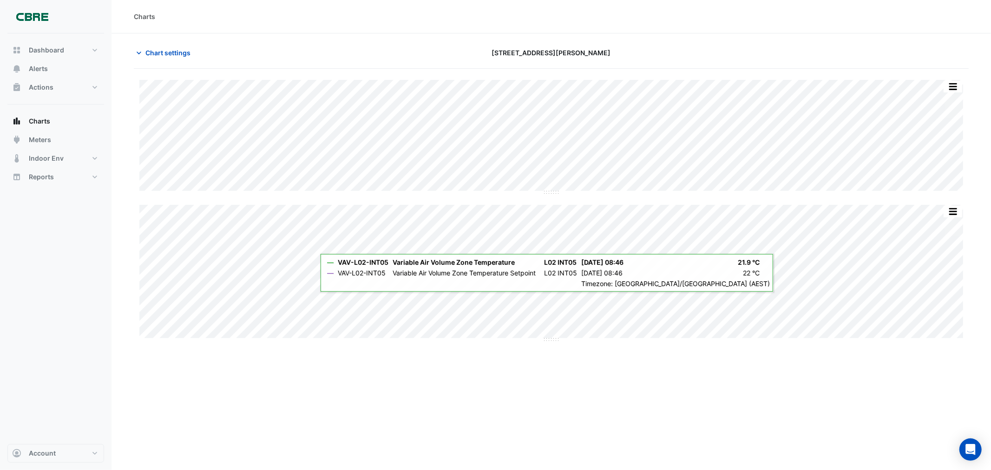
click at [660, 40] on section "Chart settings [STREET_ADDRESS][PERSON_NAME] Split All Split None Print Save as…" at bounding box center [552, 192] width 880 height 319
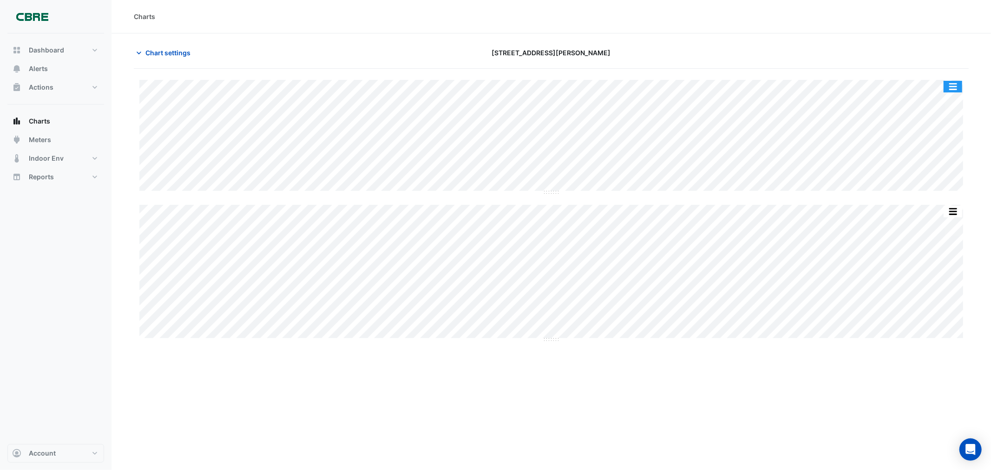
click at [660, 86] on button "button" at bounding box center [953, 87] width 19 height 12
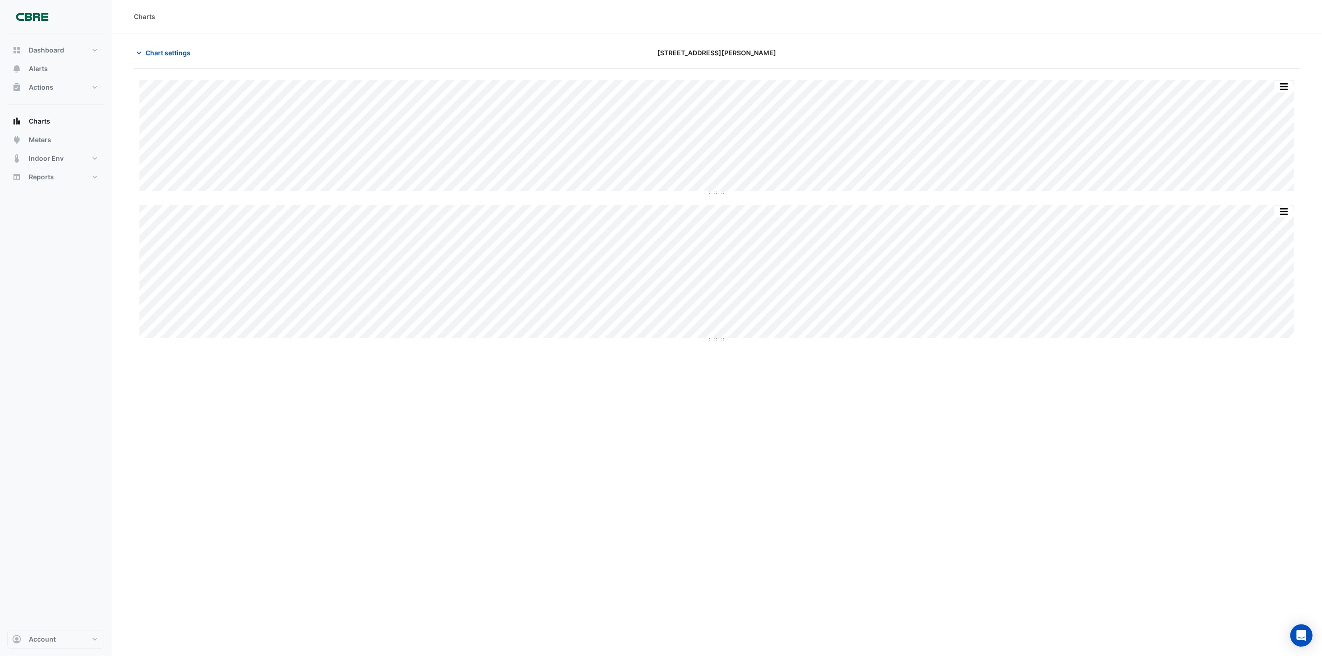
click at [473, 284] on div "Charts Chart settings [STREET_ADDRESS][PERSON_NAME] Split All Split None Print …" at bounding box center [717, 328] width 1210 height 656
click at [333, 284] on div "Charts Chart settings [STREET_ADDRESS][PERSON_NAME] Split All Split None Print …" at bounding box center [717, 328] width 1210 height 656
